Goal: Transaction & Acquisition: Obtain resource

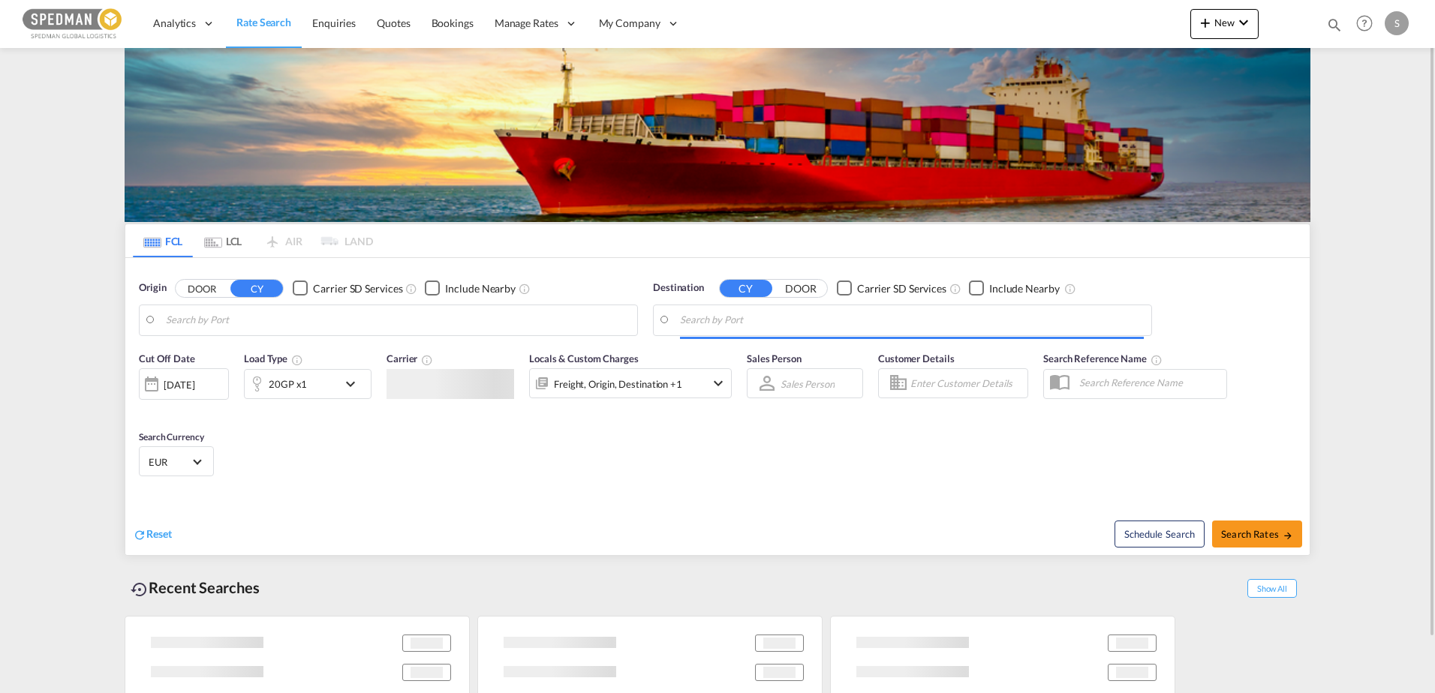
click at [500, 326] on body "Analytics Dashboard Rate Search Enquiries Quotes Bookings" at bounding box center [717, 346] width 1435 height 693
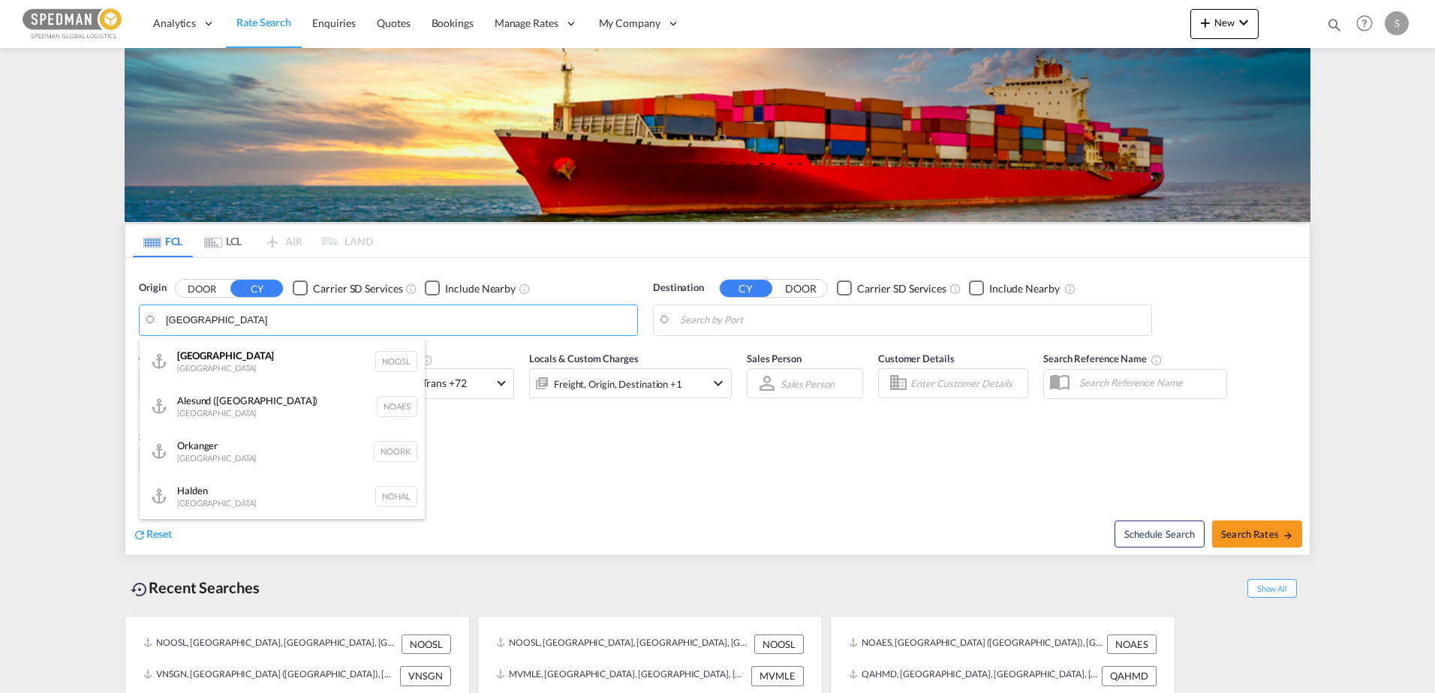
type input "[GEOGRAPHIC_DATA]"
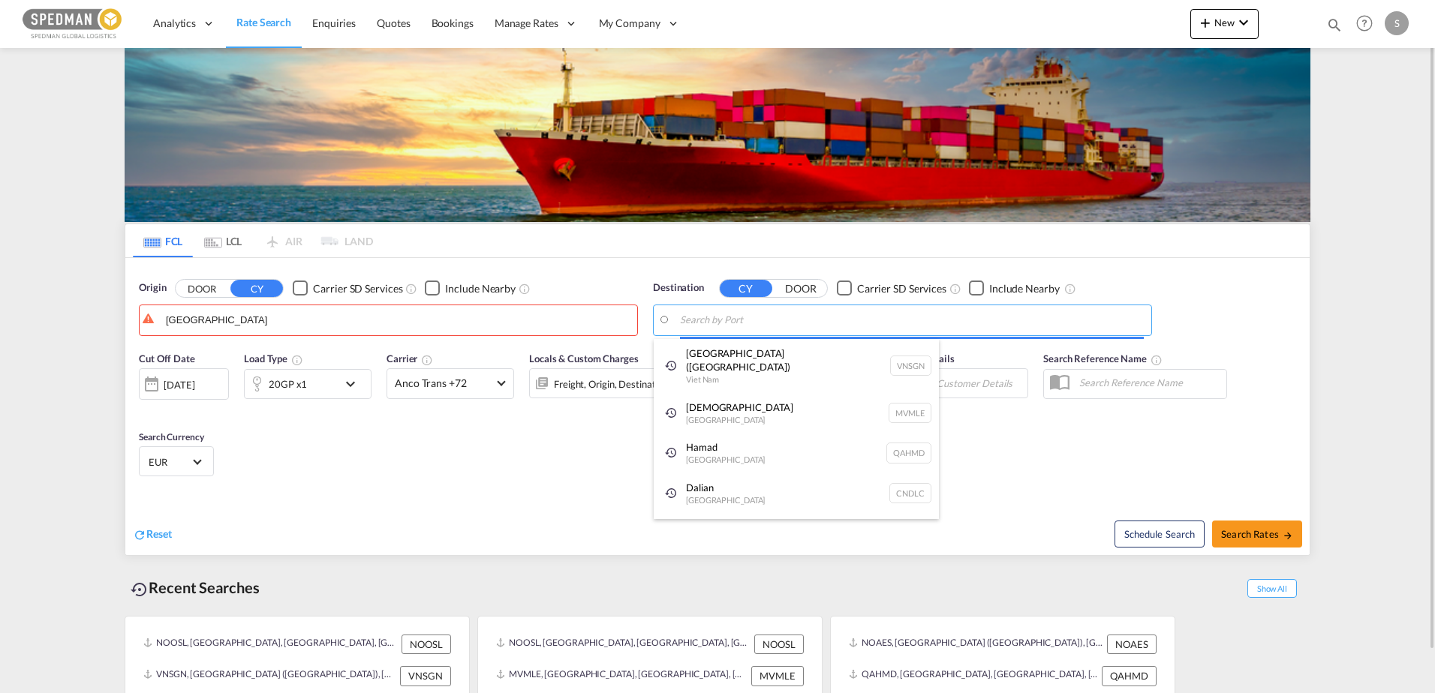
click at [812, 311] on body "Analytics Dashboard Rate Search Enquiries Quotes Bookings" at bounding box center [717, 346] width 1435 height 693
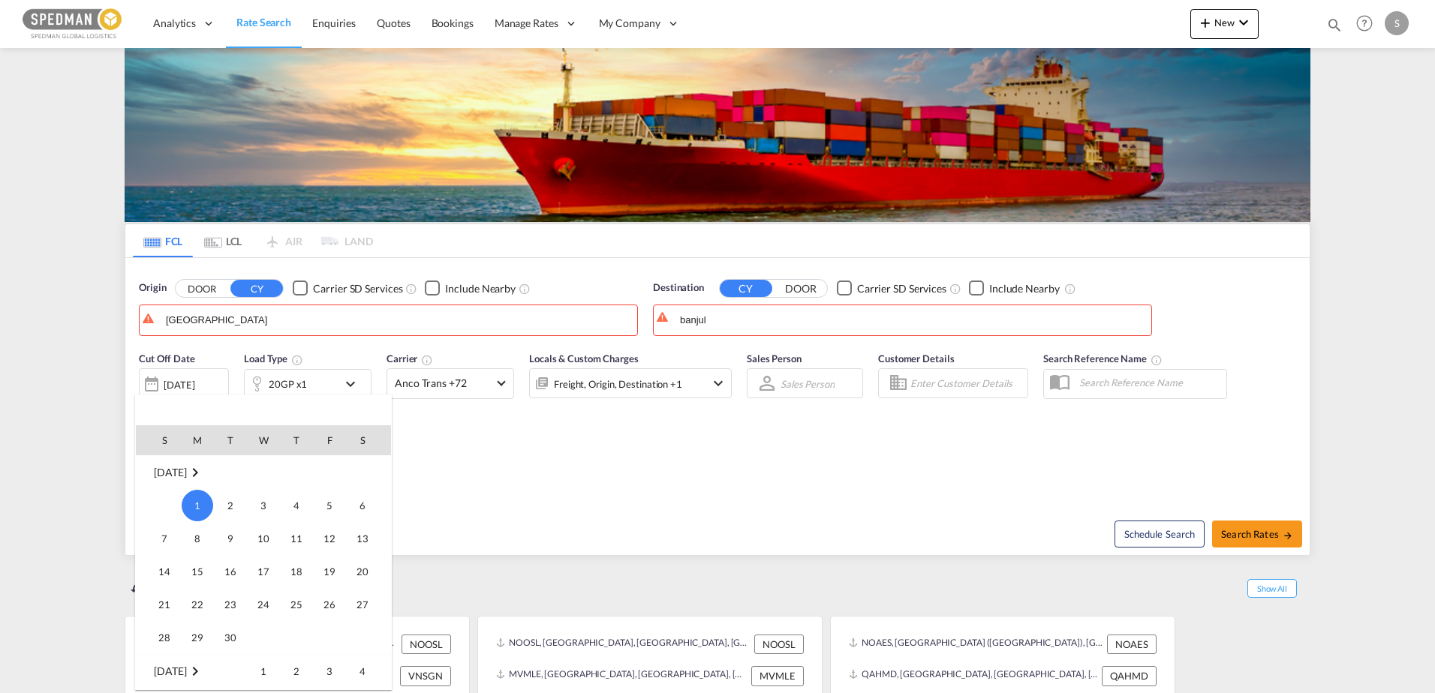
click at [753, 319] on div at bounding box center [717, 346] width 1435 height 693
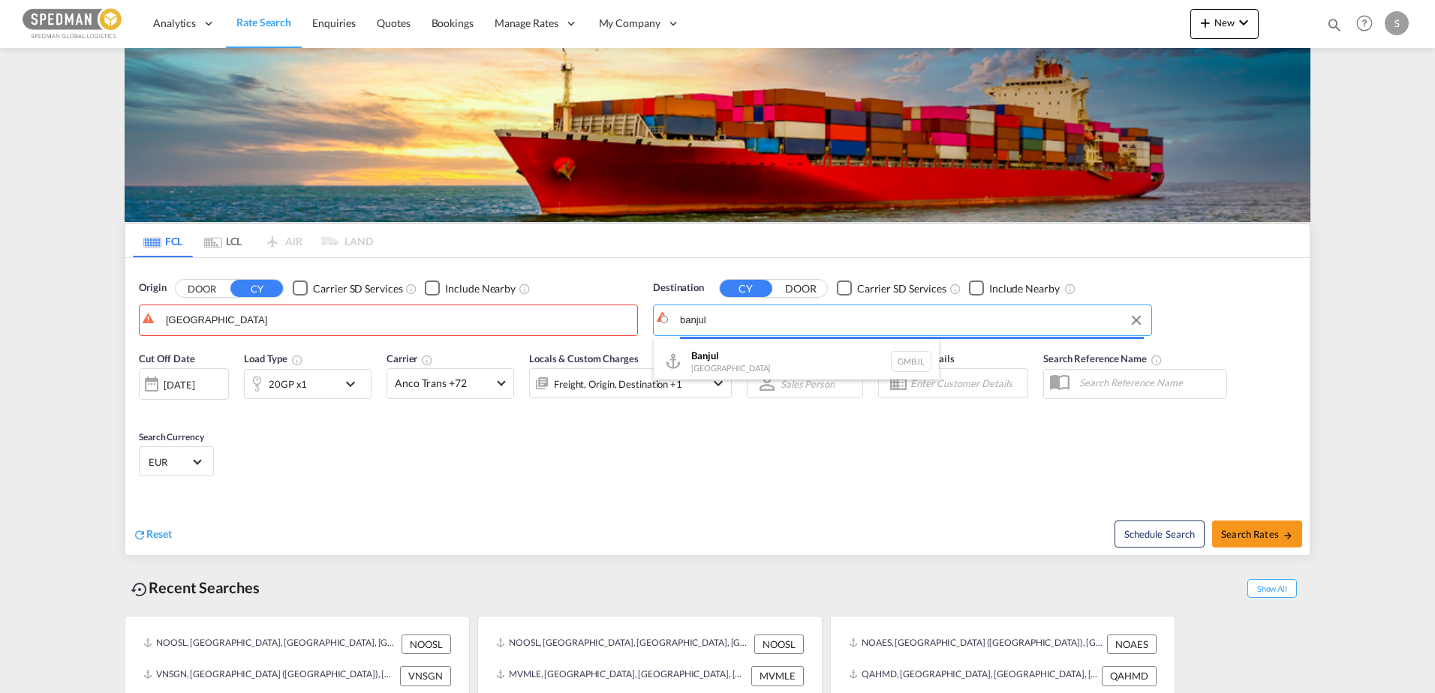
click at [753, 319] on body "Analytics Dashboard Rate Search Enquiries Quotes Bookings" at bounding box center [717, 346] width 1435 height 693
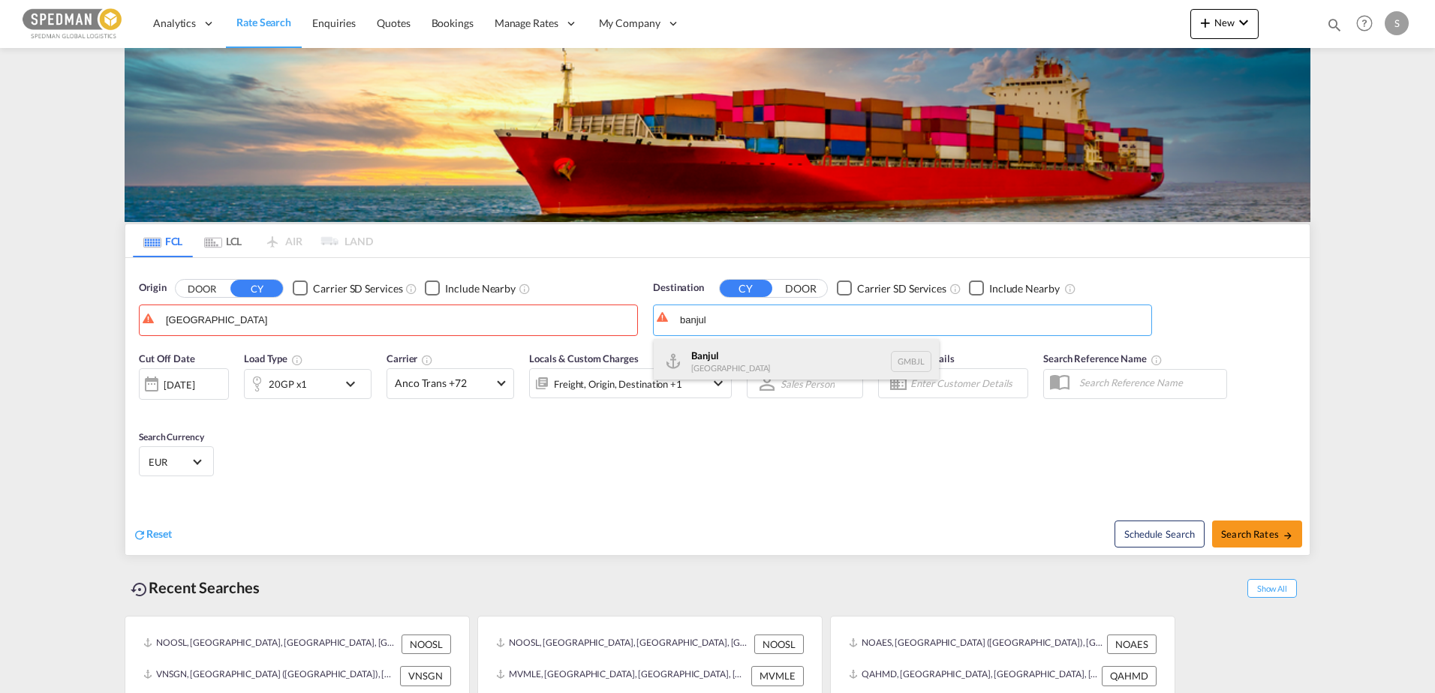
click at [720, 354] on div "Banjul [GEOGRAPHIC_DATA] GMBJL" at bounding box center [796, 361] width 285 height 45
type input "Banjul, GMBJL"
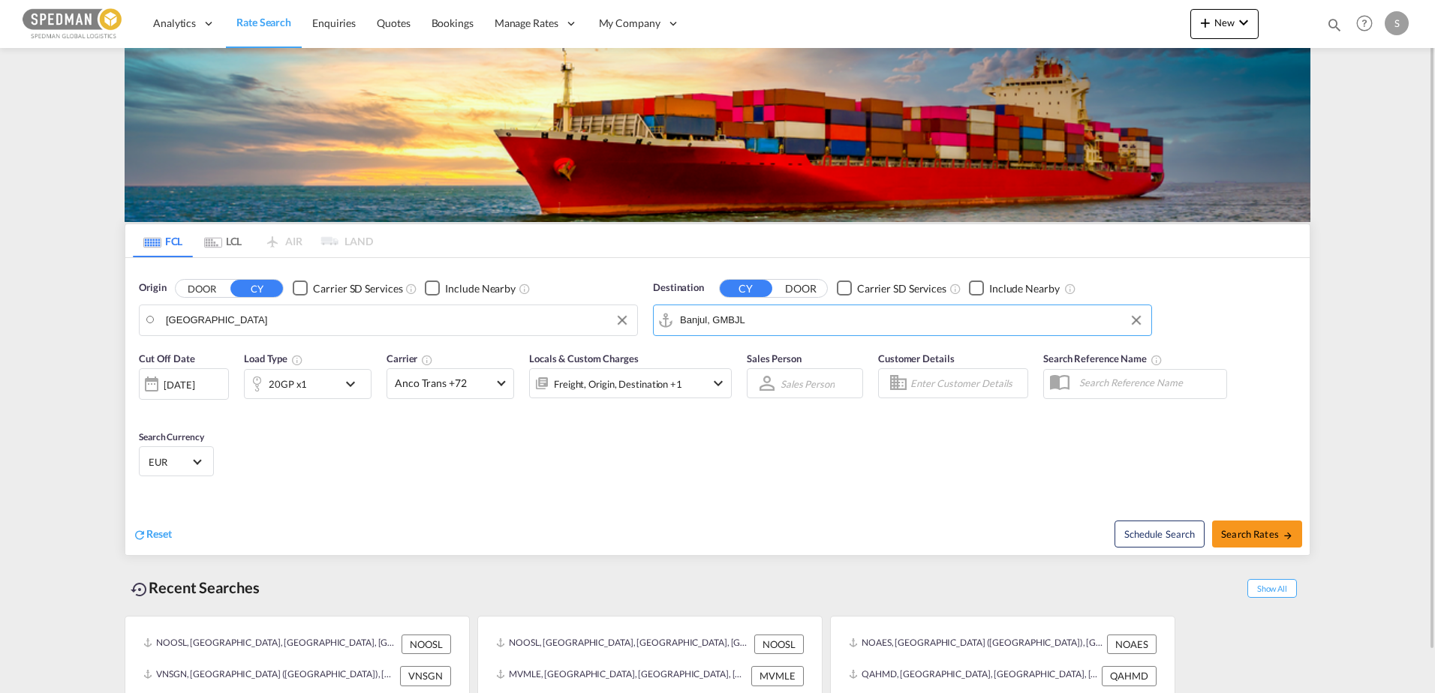
click at [299, 323] on body "Analytics Dashboard Rate Search Enquiries Quotes Bookings" at bounding box center [717, 346] width 1435 height 693
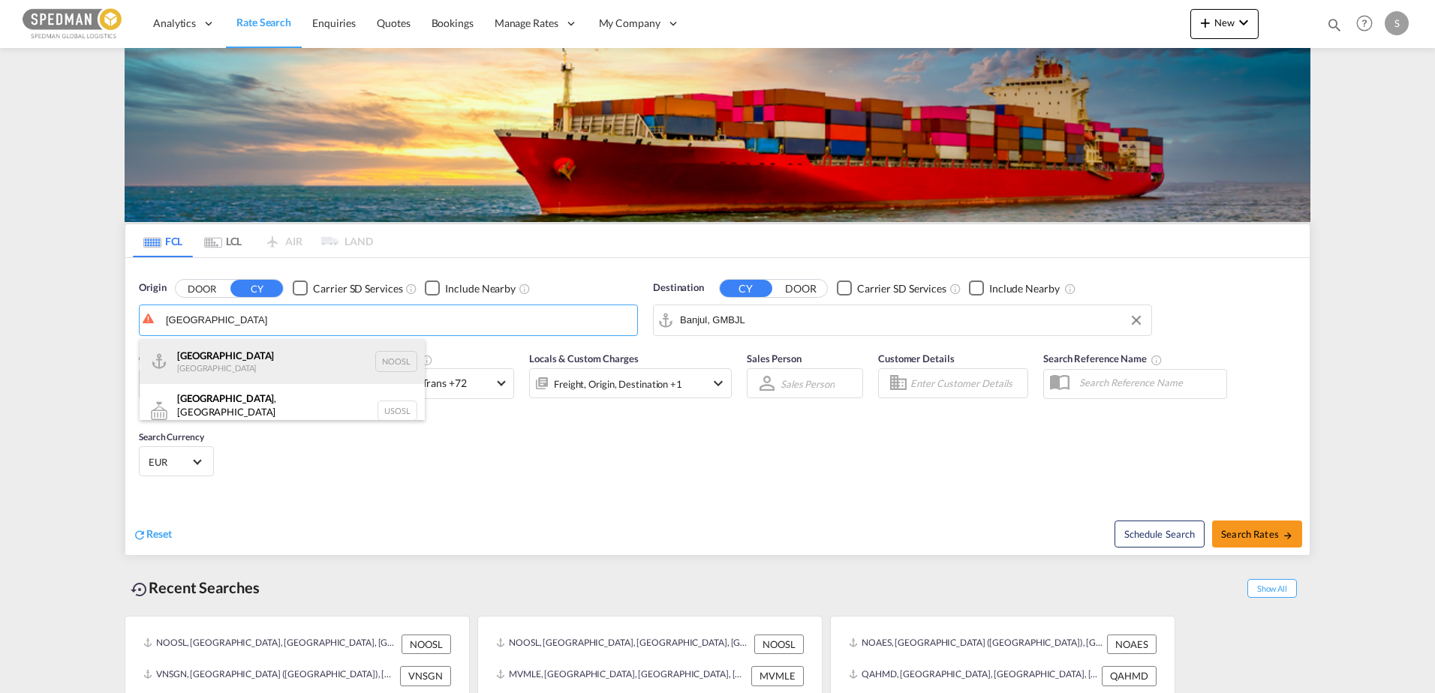
click at [220, 365] on div "[GEOGRAPHIC_DATA] [GEOGRAPHIC_DATA] NOOSL" at bounding box center [282, 361] width 285 height 45
type input "[GEOGRAPHIC_DATA], NOOSL"
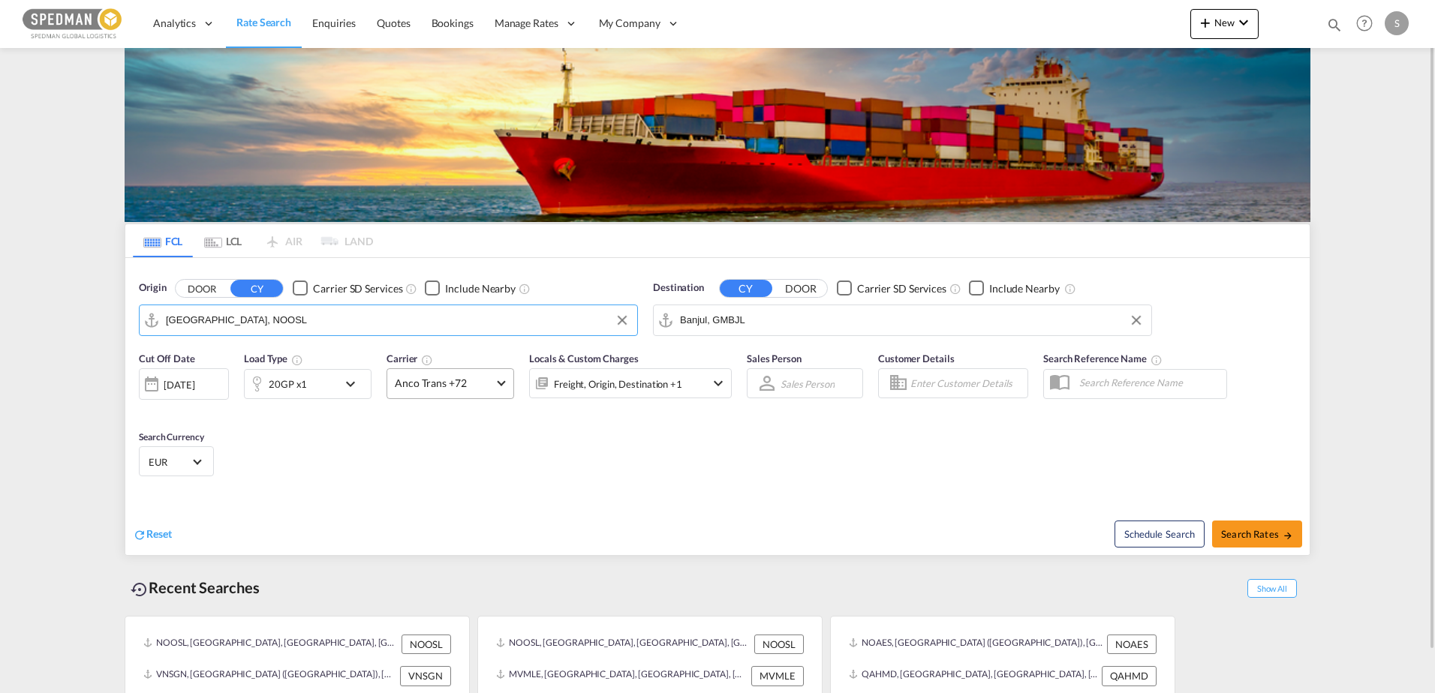
click at [492, 383] on span "Anco Trans +72" at bounding box center [444, 383] width 98 height 15
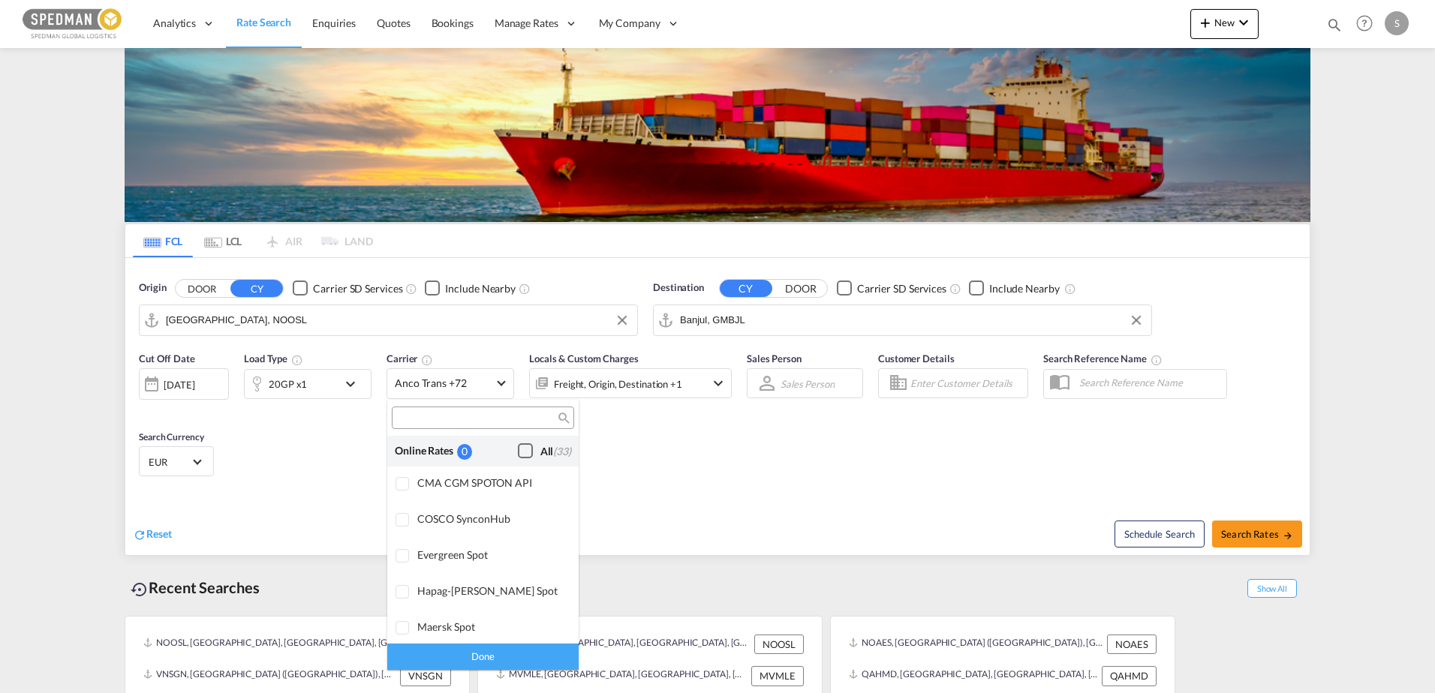
click at [518, 446] on div "Checkbox No Ink" at bounding box center [525, 450] width 15 height 15
click at [1272, 530] on md-backdrop at bounding box center [717, 346] width 1435 height 693
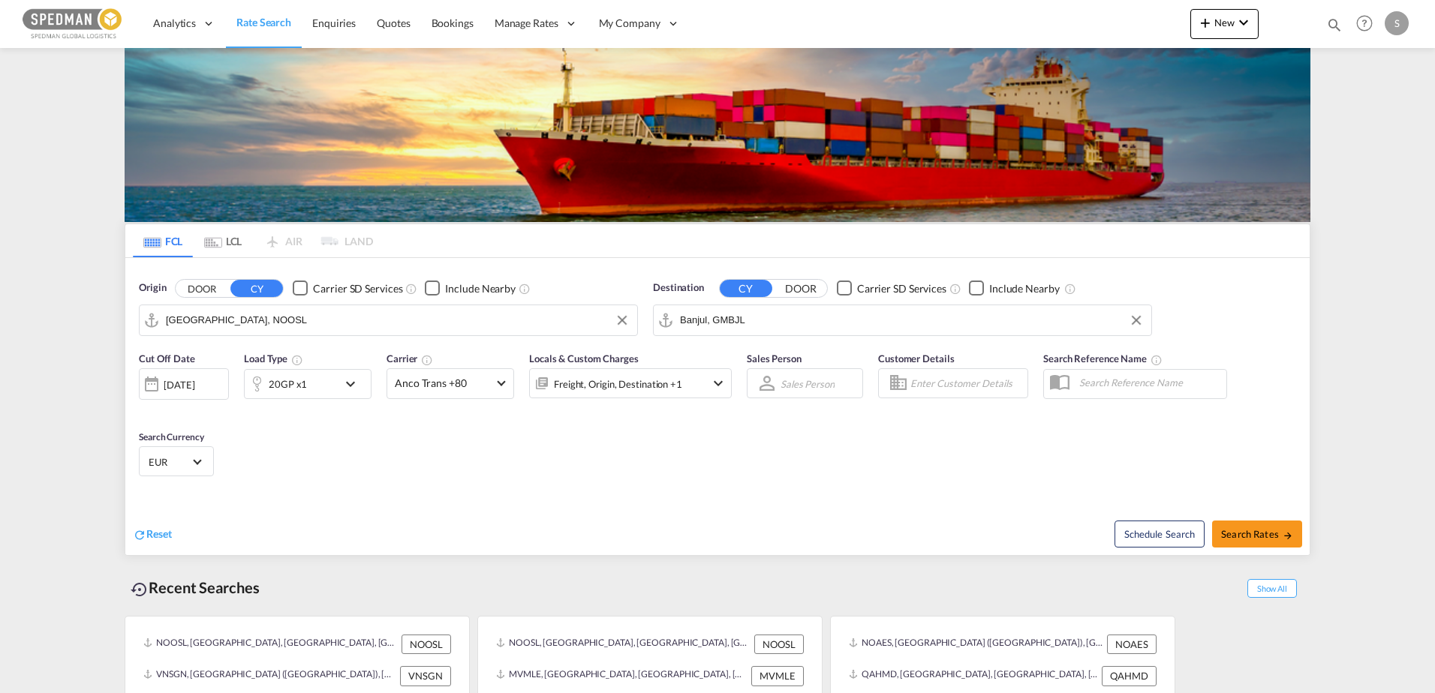
click at [1272, 530] on span "Search Rates" at bounding box center [1257, 534] width 72 height 12
type input "NOOSL to GMBJL / [DATE]"
